Goal: Task Accomplishment & Management: Manage account settings

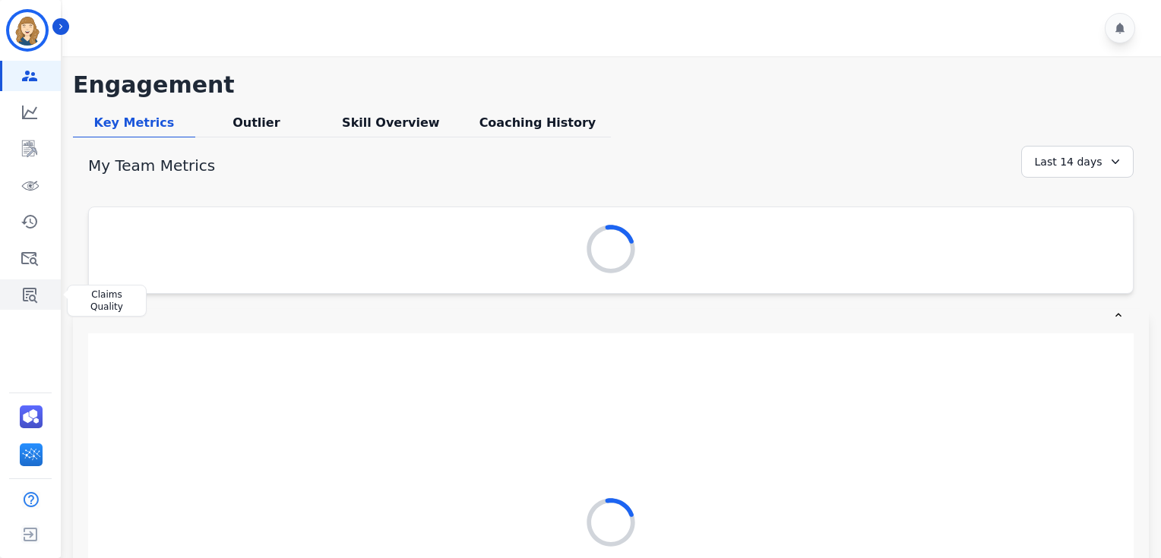
click at [19, 301] on link "Sidebar" at bounding box center [31, 295] width 58 height 30
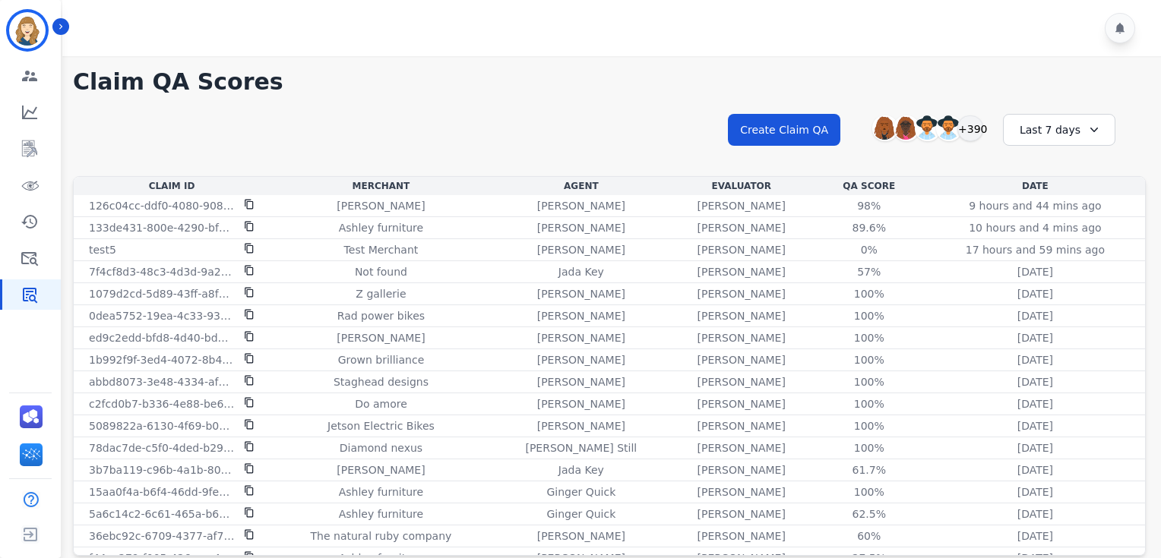
click at [1057, 140] on div "Last 7 days" at bounding box center [1059, 130] width 112 height 32
click at [1066, 273] on li "Last 90 days" at bounding box center [1069, 277] width 76 height 15
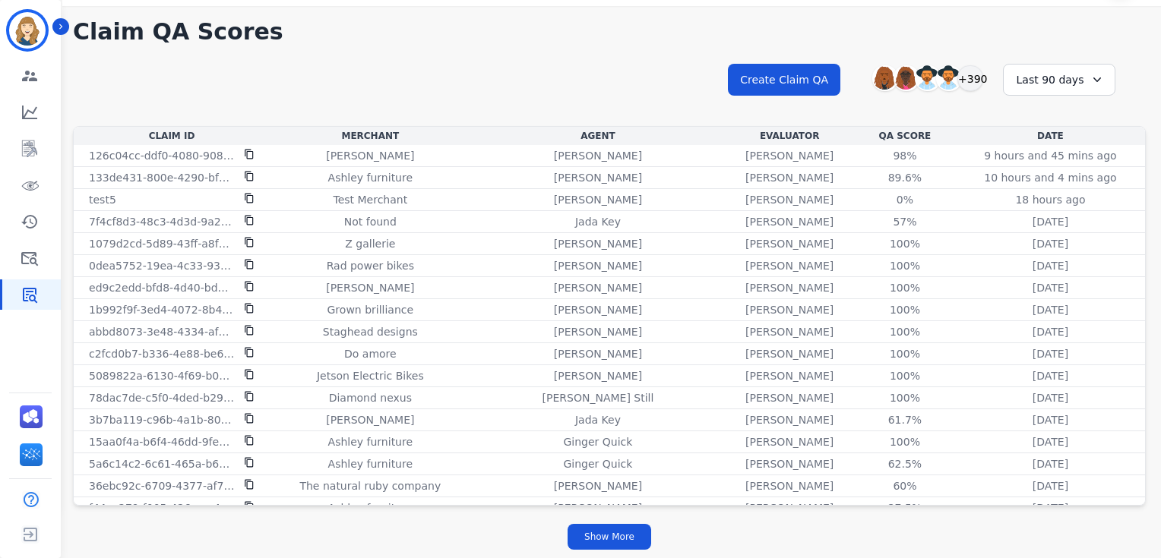
click at [1078, 74] on div "Last 90 days" at bounding box center [1059, 80] width 112 height 32
click at [1070, 248] on li "Last 12 months" at bounding box center [1069, 253] width 76 height 30
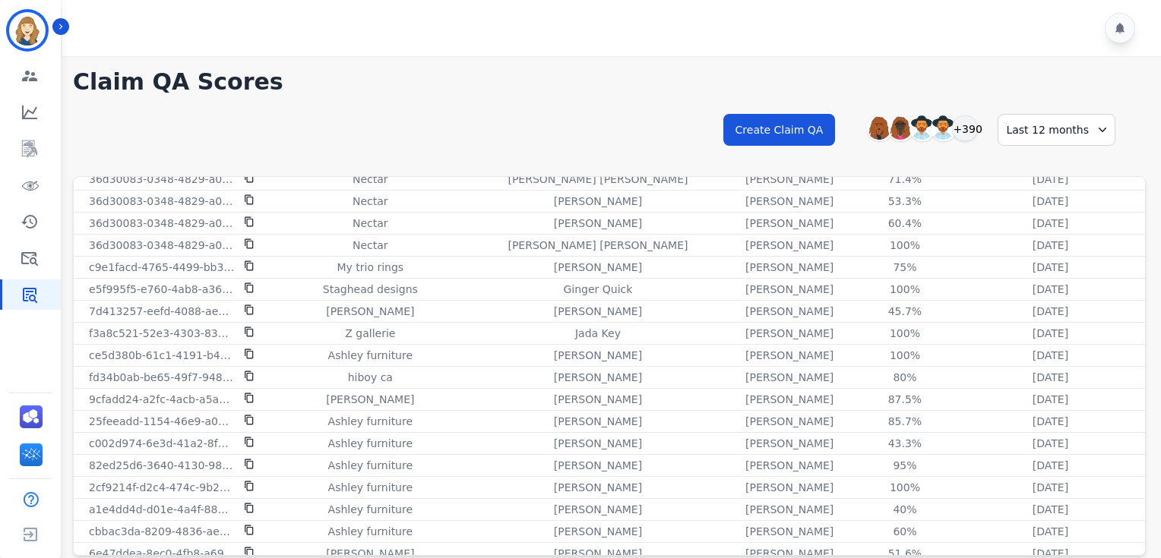
scroll to position [50, 0]
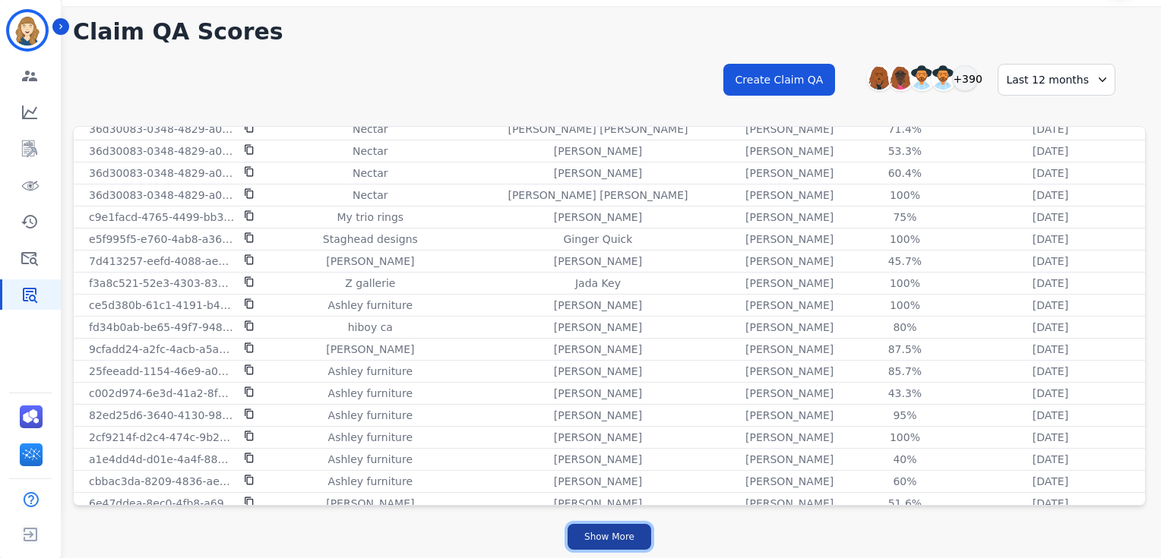
click at [623, 534] on button "Show More" at bounding box center [609, 537] width 84 height 26
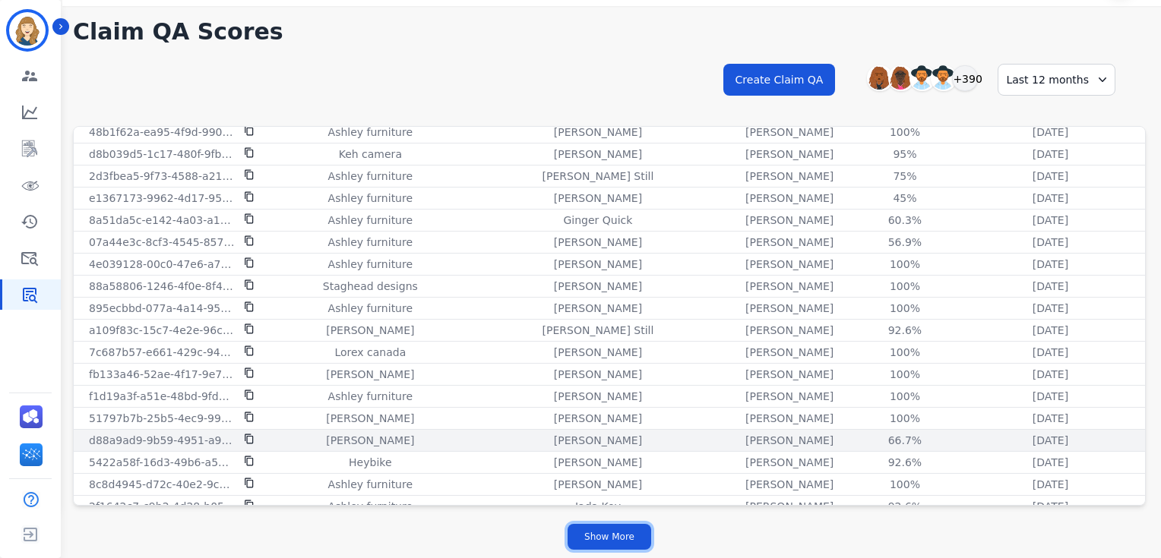
scroll to position [4021, 0]
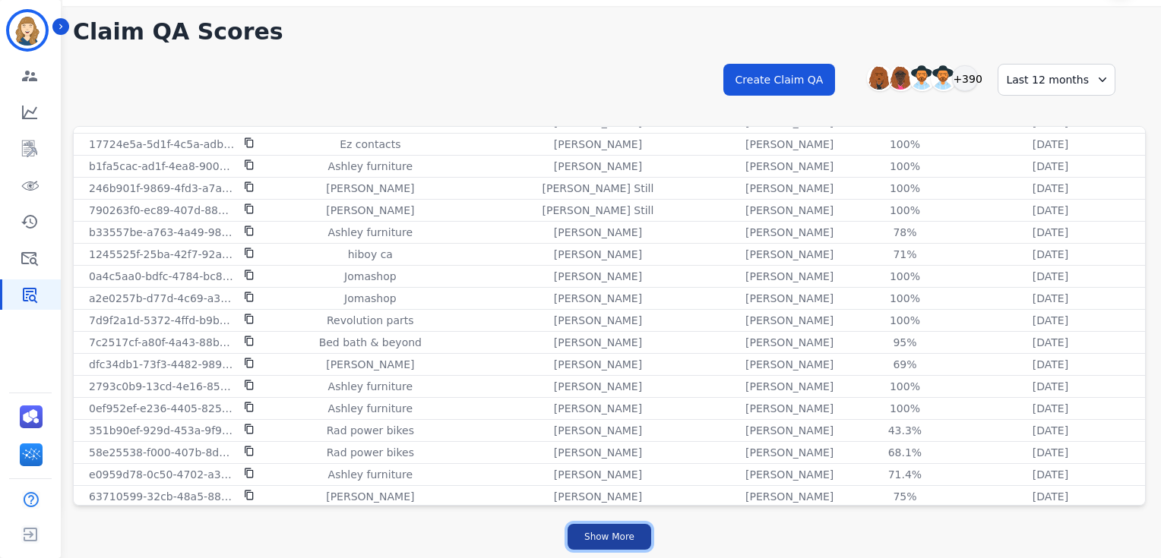
click at [600, 535] on button "Show More" at bounding box center [609, 537] width 84 height 26
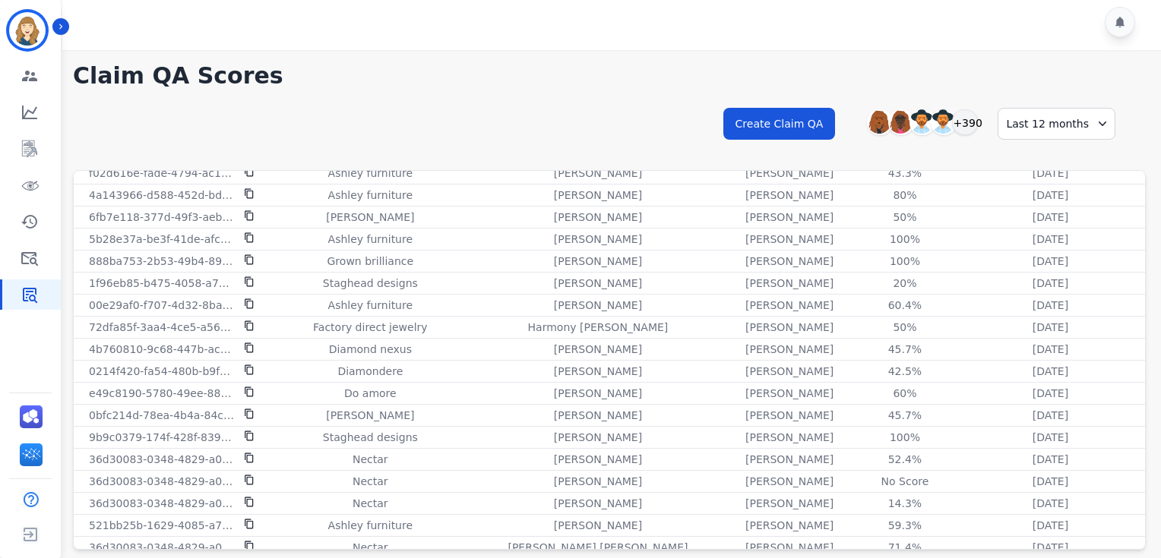
scroll to position [0, 0]
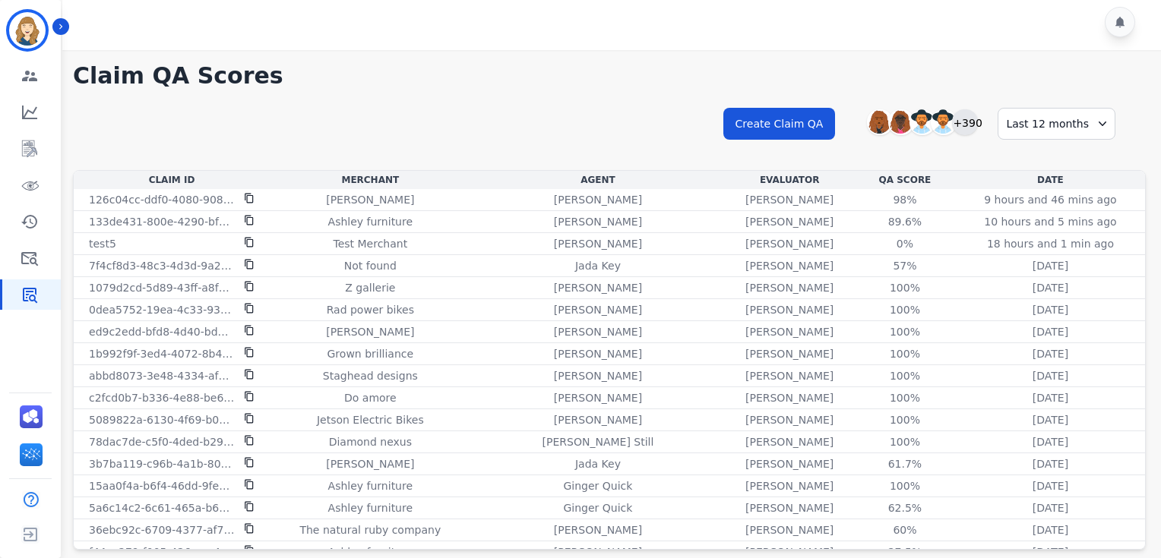
click at [972, 122] on div "+390" at bounding box center [965, 122] width 26 height 26
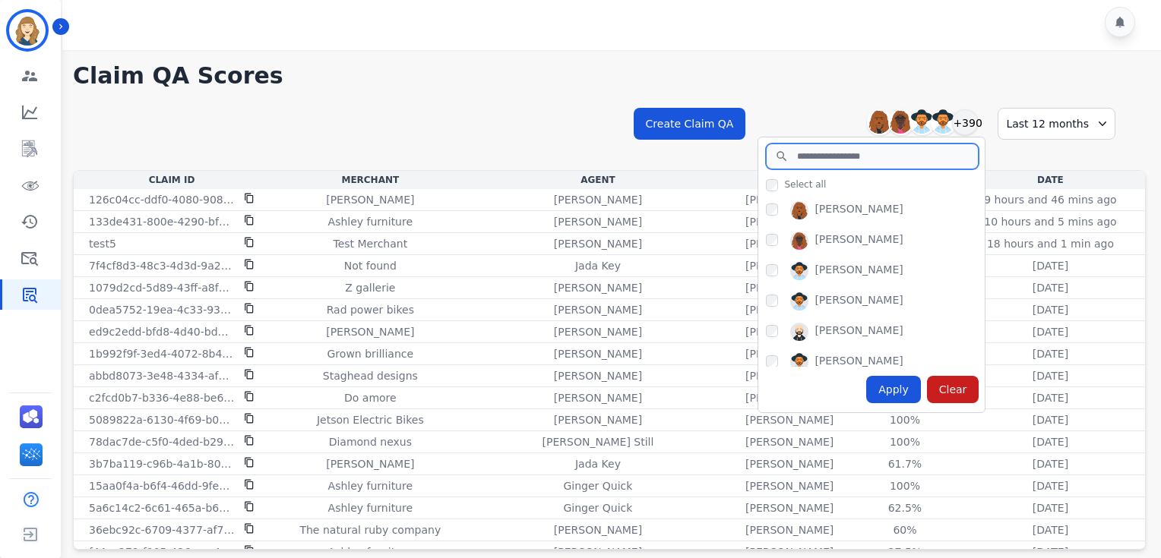
click at [830, 162] on input "search" at bounding box center [872, 157] width 213 height 26
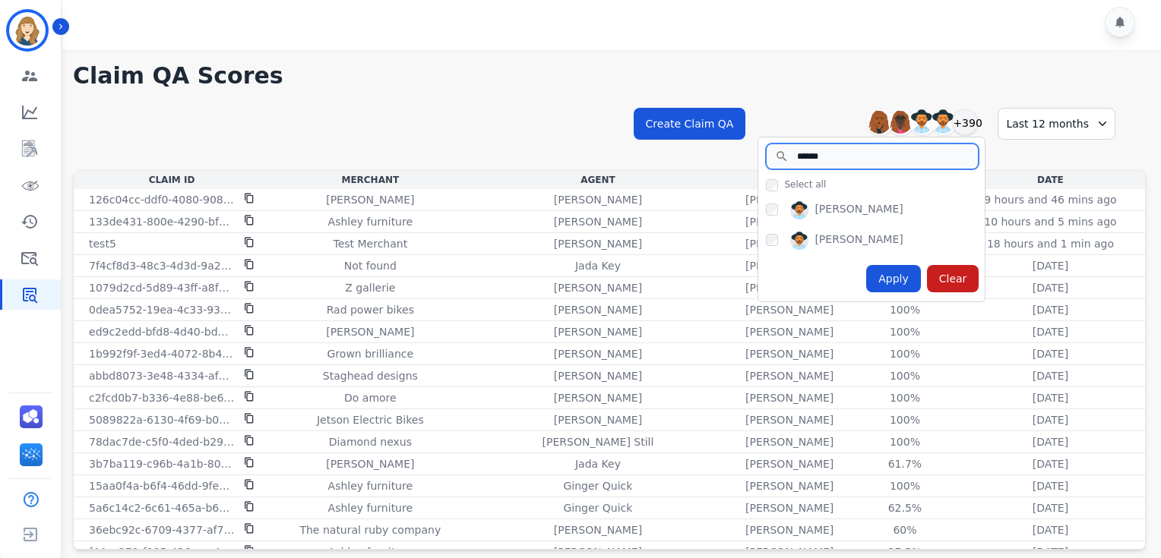
type input "*****"
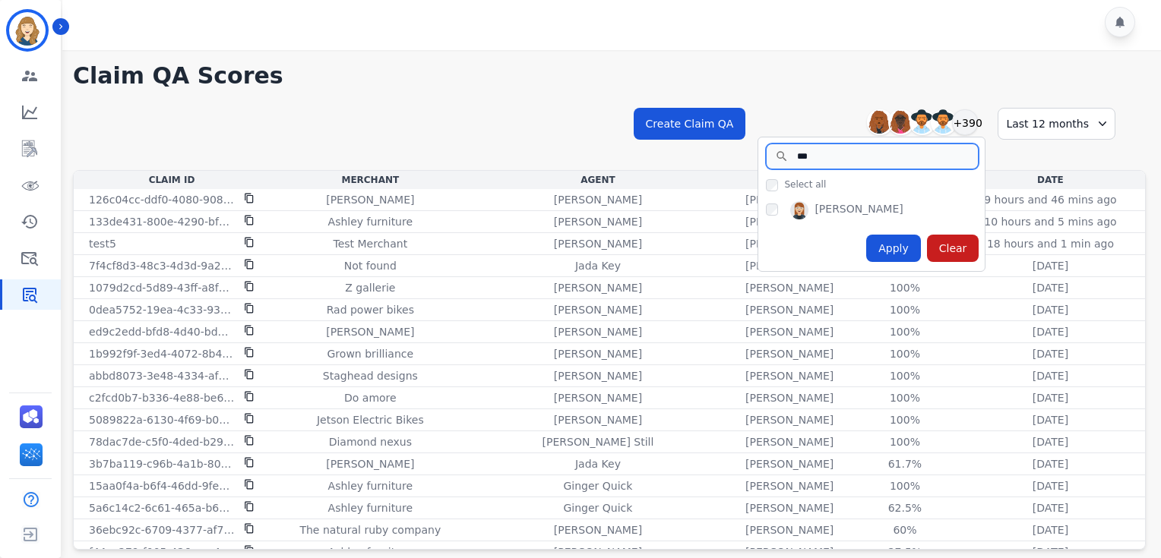
type input "***"
click at [805, 93] on div "**********" at bounding box center [609, 304] width 1103 height 509
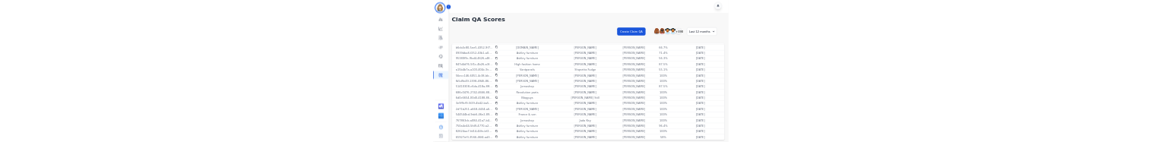
scroll to position [5749, 0]
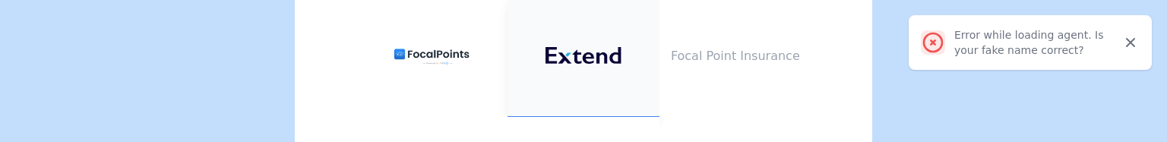
click at [607, 52] on img at bounding box center [583, 55] width 76 height 17
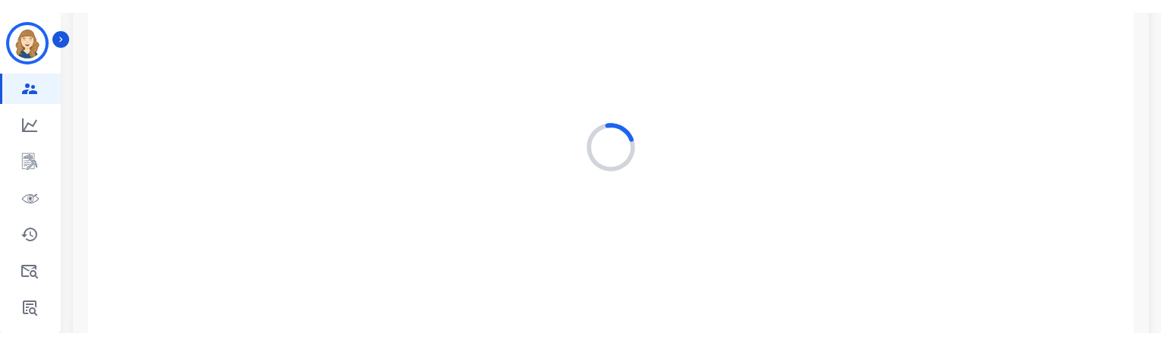
scroll to position [366, 0]
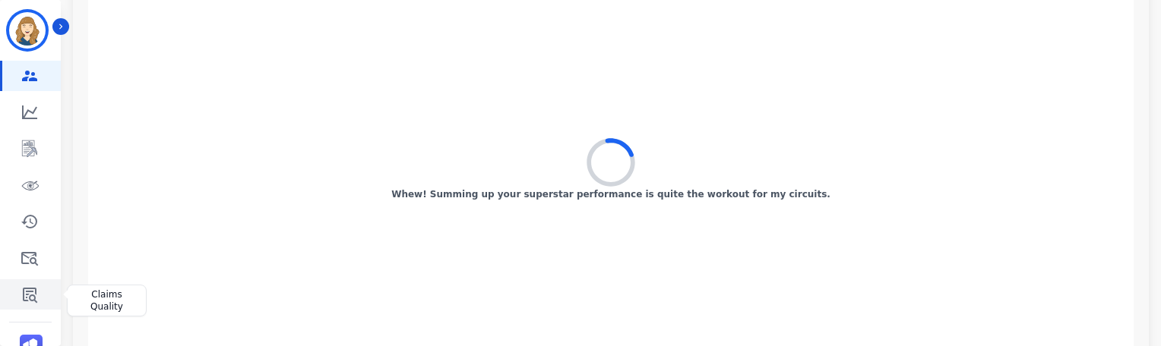
click at [24, 141] on icon "Sidebar" at bounding box center [30, 295] width 18 height 18
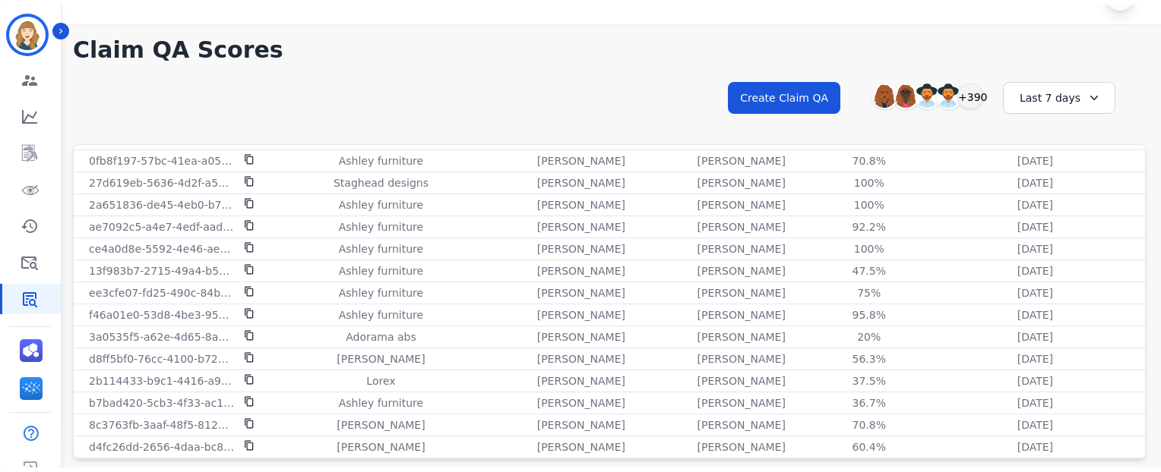
scroll to position [469, 0]
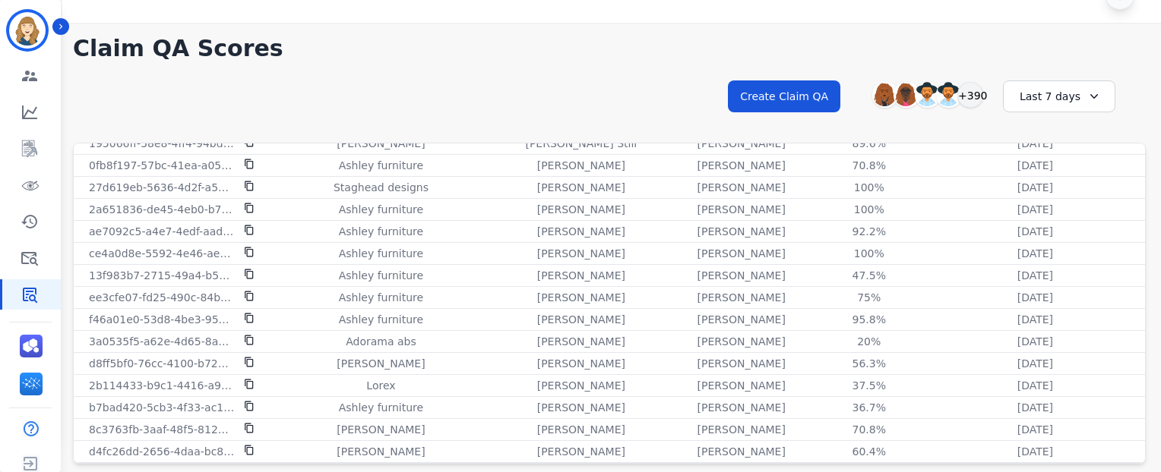
click at [1045, 91] on div "Last 7 days" at bounding box center [1059, 97] width 112 height 32
click at [1063, 141] on li "Last 12 months" at bounding box center [1069, 269] width 76 height 30
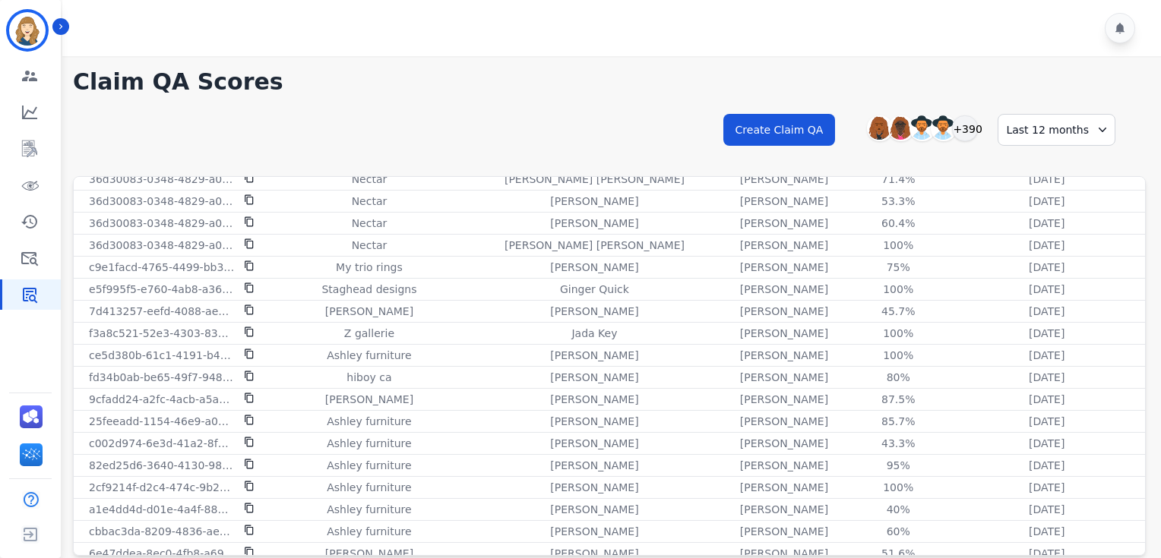
scroll to position [50, 0]
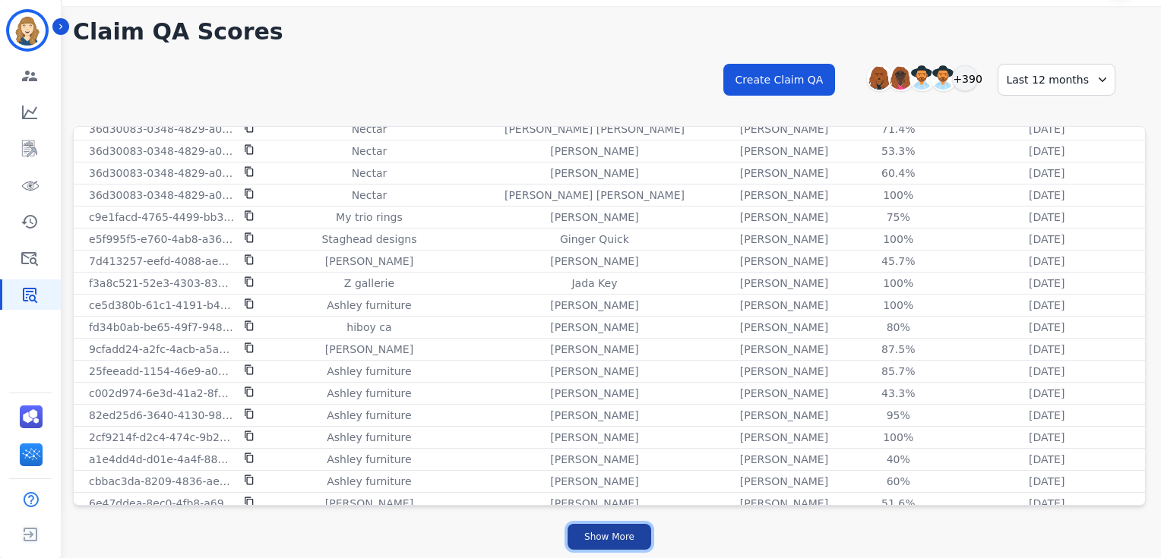
click at [600, 141] on button "Show More" at bounding box center [609, 537] width 84 height 26
click at [599, 141] on button "Show More" at bounding box center [609, 537] width 84 height 26
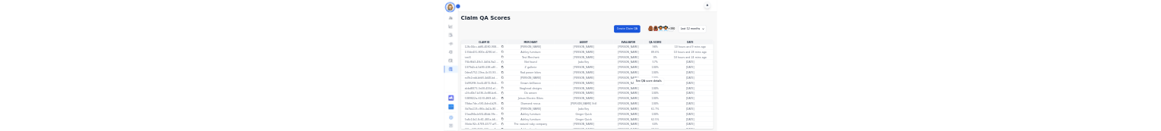
scroll to position [0, 0]
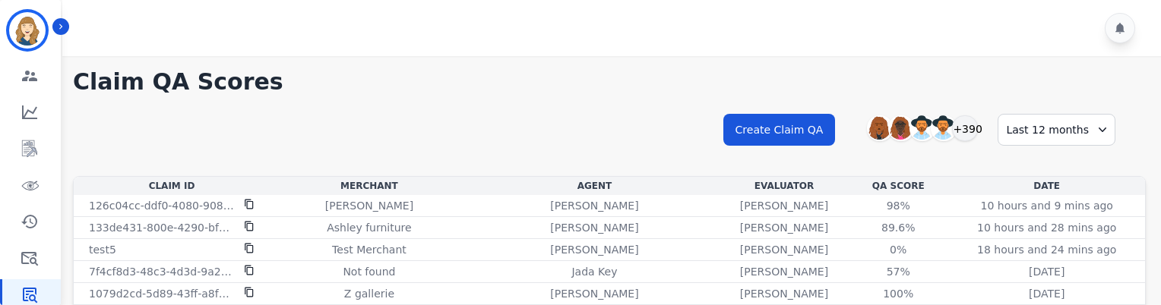
click at [1082, 131] on div "Last 12 months" at bounding box center [1056, 130] width 118 height 32
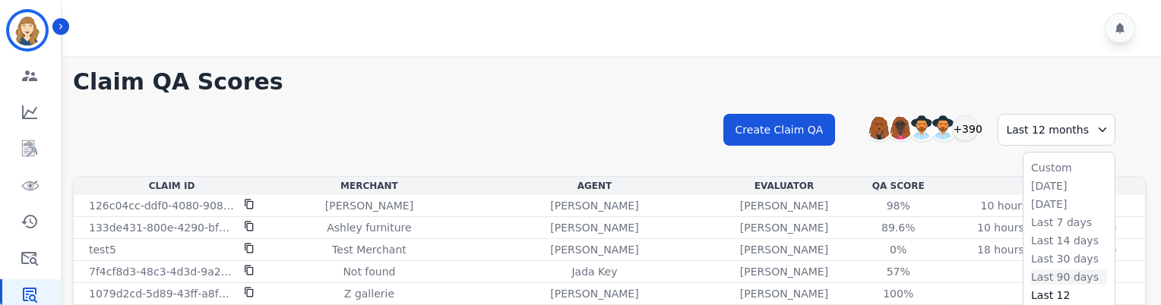
click at [1070, 141] on li "Last 90 days" at bounding box center [1069, 277] width 76 height 15
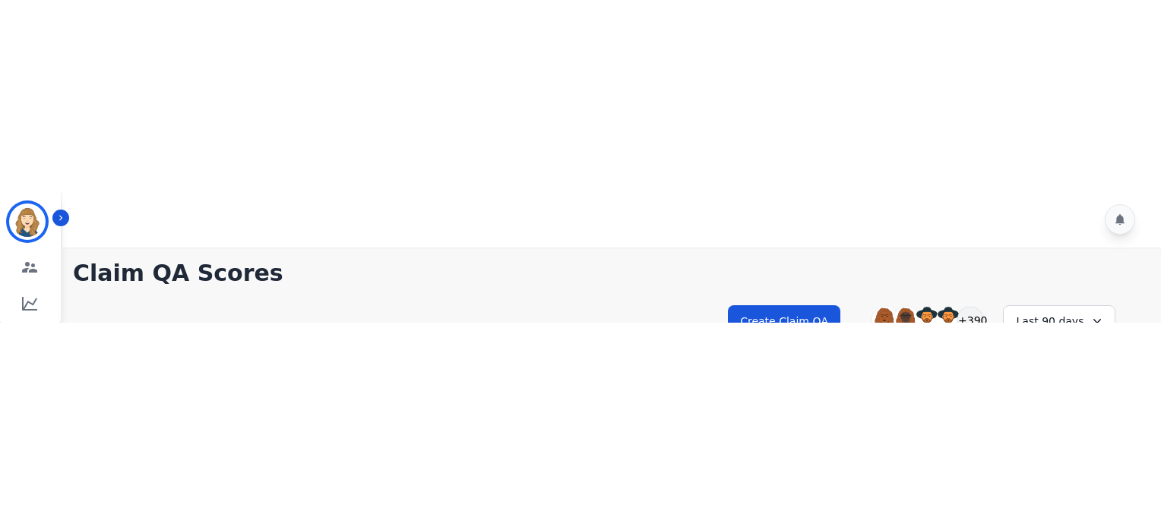
scroll to position [64, 0]
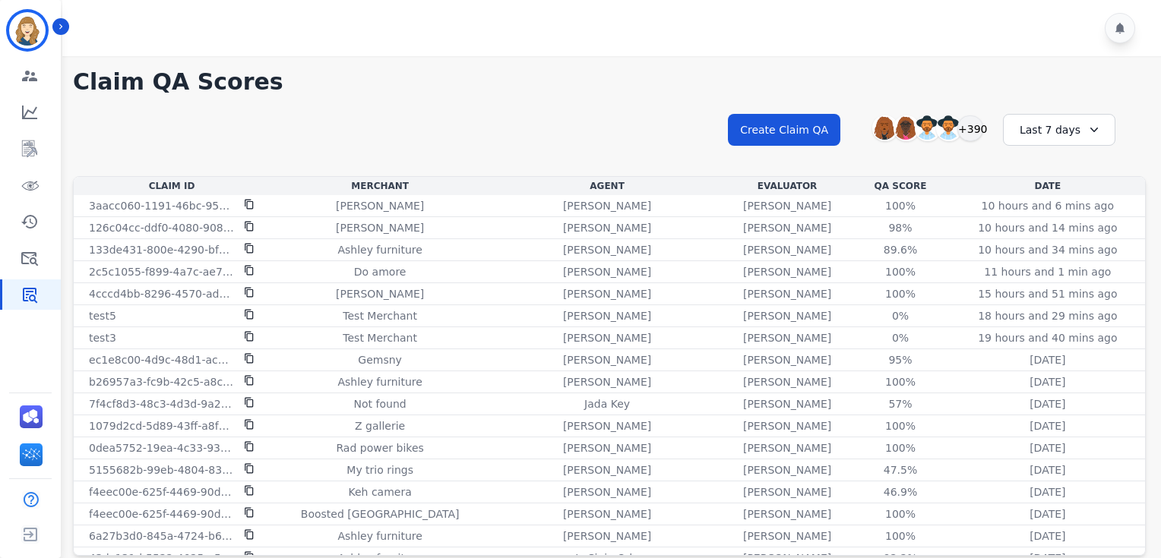
click at [479, 161] on div "**********" at bounding box center [609, 143] width 1073 height 65
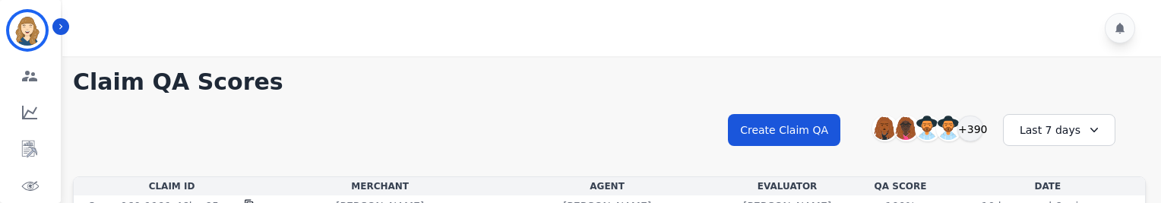
scroll to position [120, 0]
